Goal: Task Accomplishment & Management: Use online tool/utility

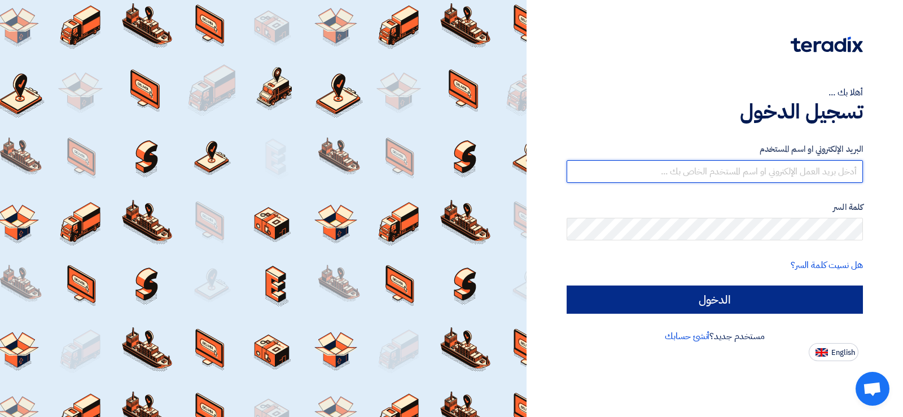
type input "[EMAIL_ADDRESS][DOMAIN_NAME]"
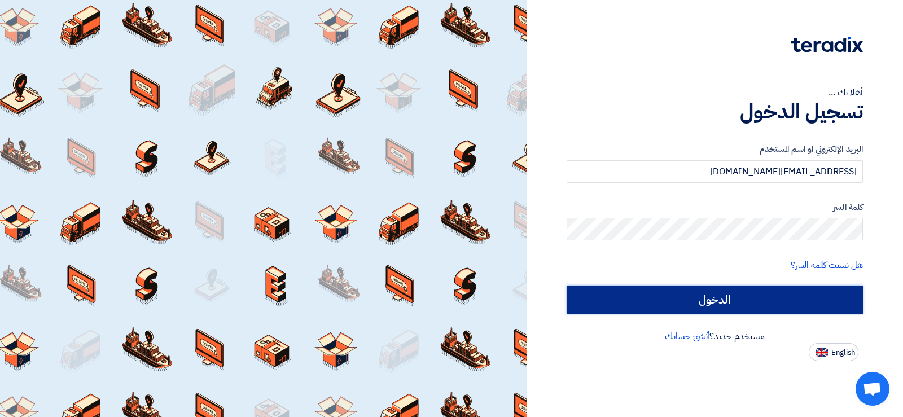
click at [797, 293] on input "الدخول" at bounding box center [715, 300] width 296 height 28
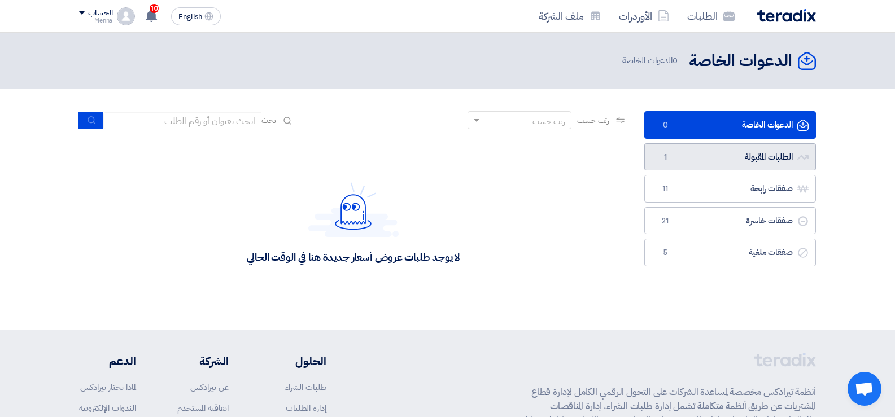
click at [719, 158] on link "الطلبات المقبولة الطلبات المقبولة 1" at bounding box center [730, 157] width 172 height 28
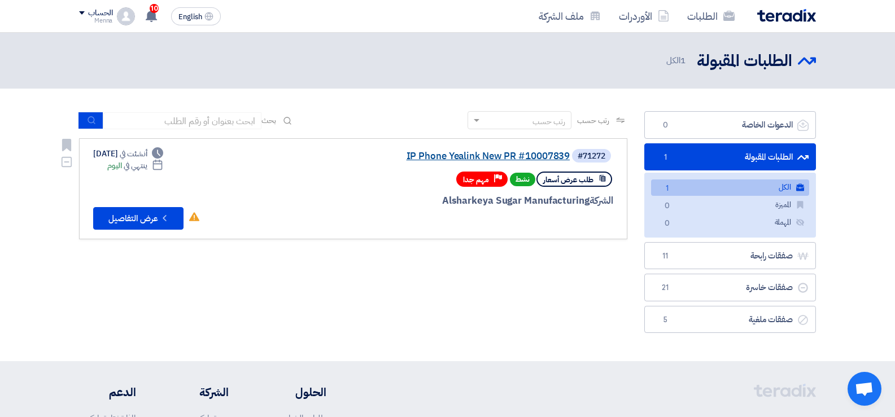
click at [429, 154] on link "IP Phone Yealink New PR #10007839" at bounding box center [457, 156] width 226 height 10
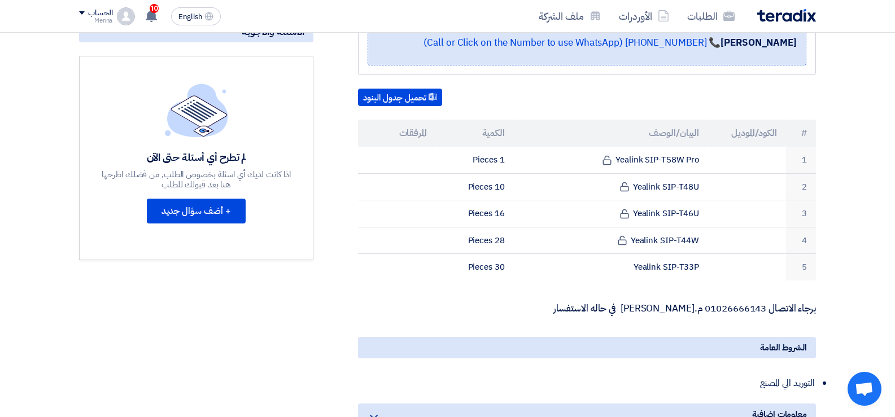
scroll to position [287, 0]
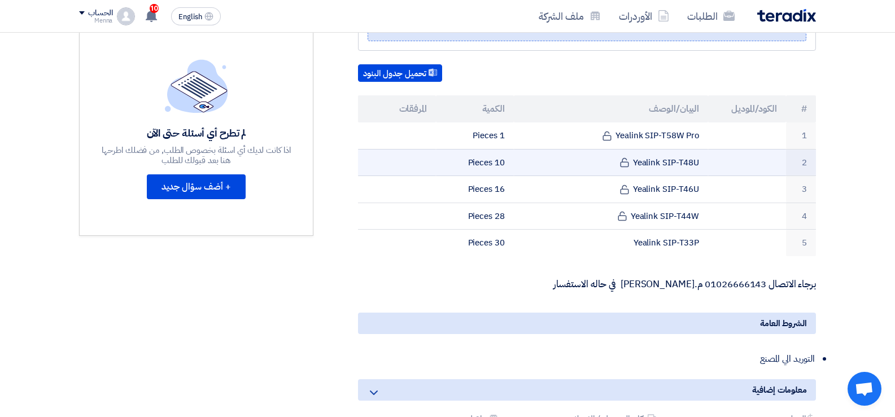
click at [513, 155] on td "10 Pieces" at bounding box center [475, 162] width 78 height 27
